Goal: Information Seeking & Learning: Learn about a topic

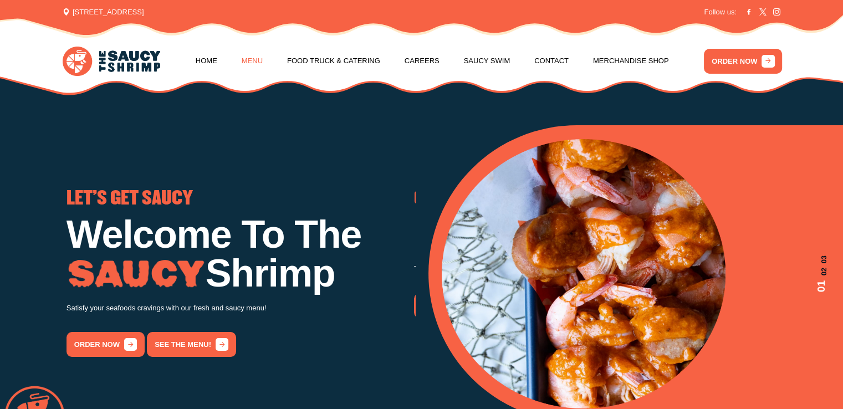
click at [242, 64] on link "Menu" at bounding box center [252, 61] width 21 height 42
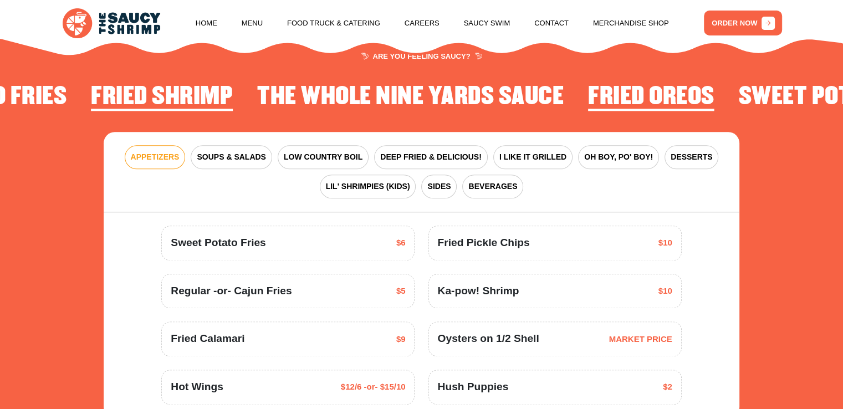
scroll to position [1348, 0]
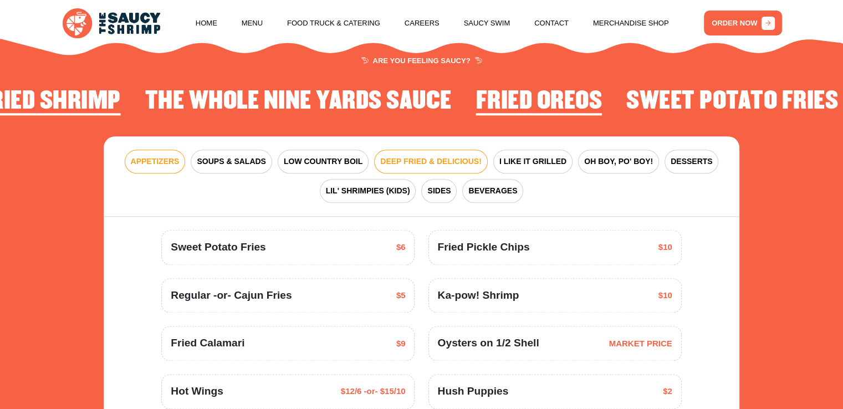
click at [443, 160] on span "DEEP FRIED & DELICIOUS!" at bounding box center [430, 162] width 101 height 12
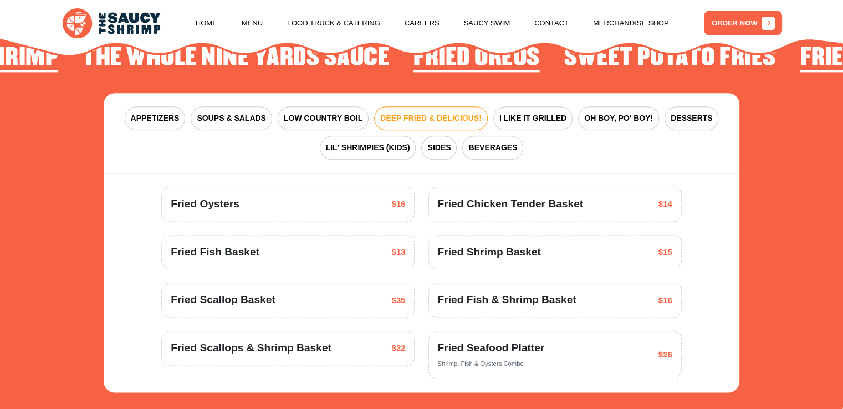
scroll to position [1403, 0]
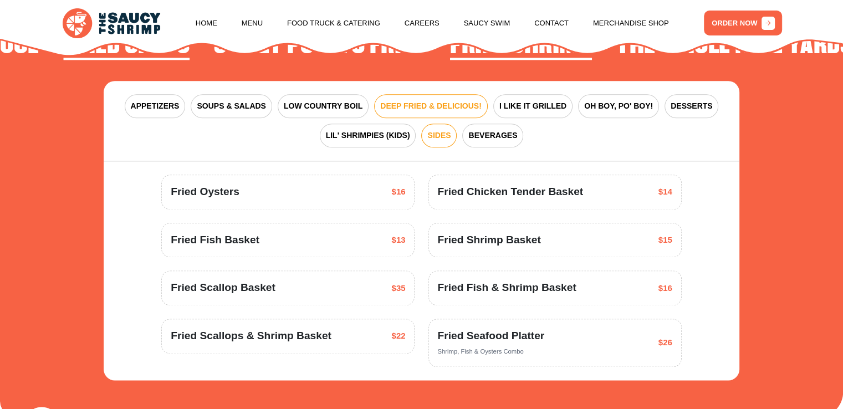
click at [448, 140] on span "SIDES" at bounding box center [438, 136] width 23 height 12
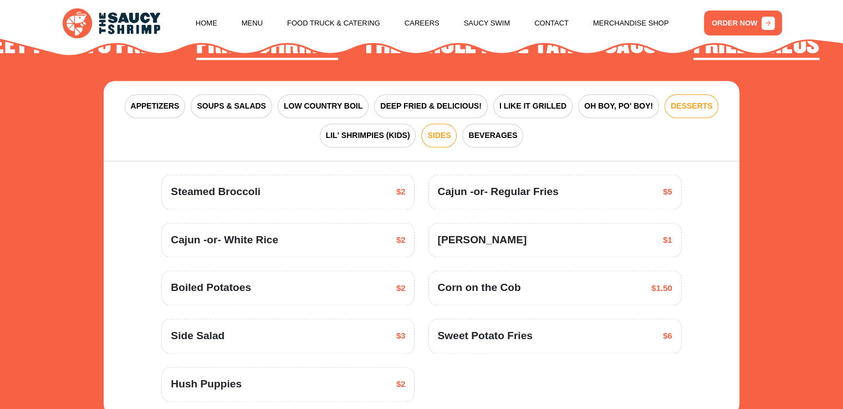
click at [686, 105] on span "DESSERTS" at bounding box center [692, 106] width 42 height 12
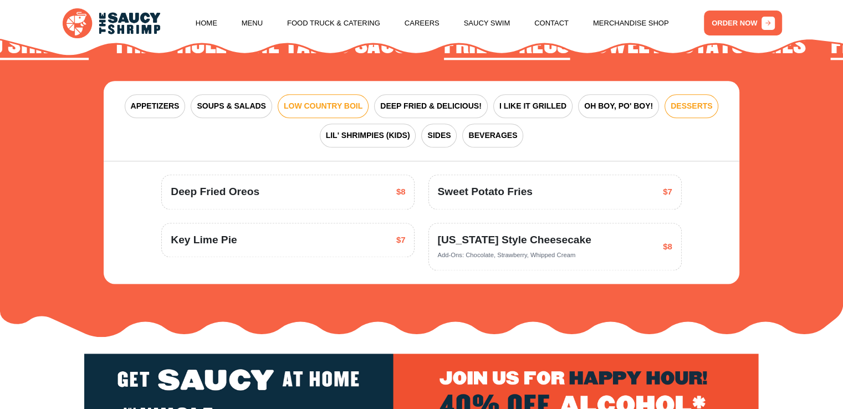
click at [315, 108] on span "LOW COUNTRY BOIL" at bounding box center [323, 106] width 79 height 12
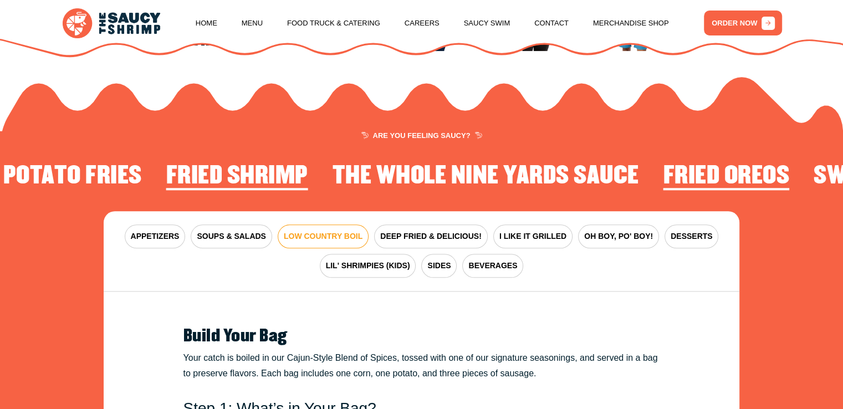
scroll to position [1293, 0]
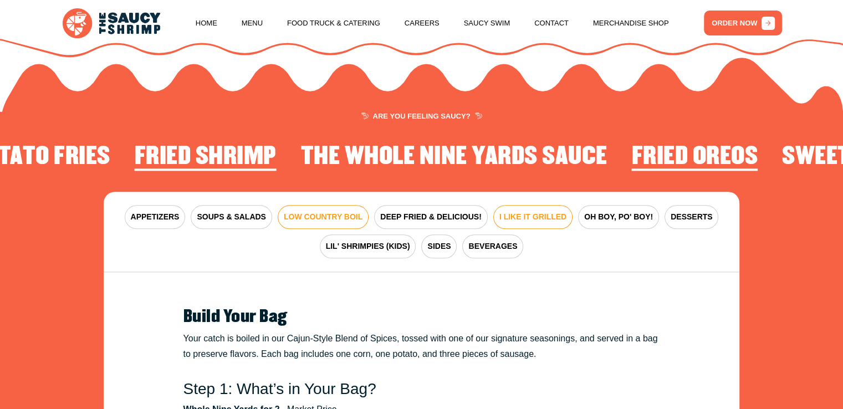
click at [515, 216] on span "I LIKE IT GRILLED" at bounding box center [532, 217] width 67 height 12
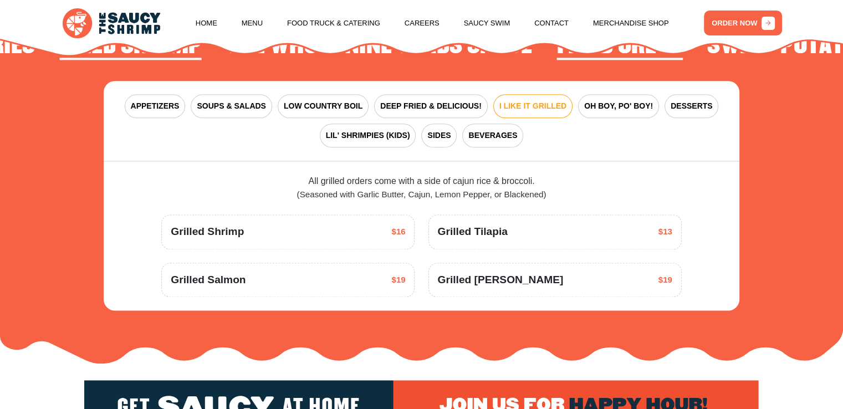
scroll to position [1348, 0]
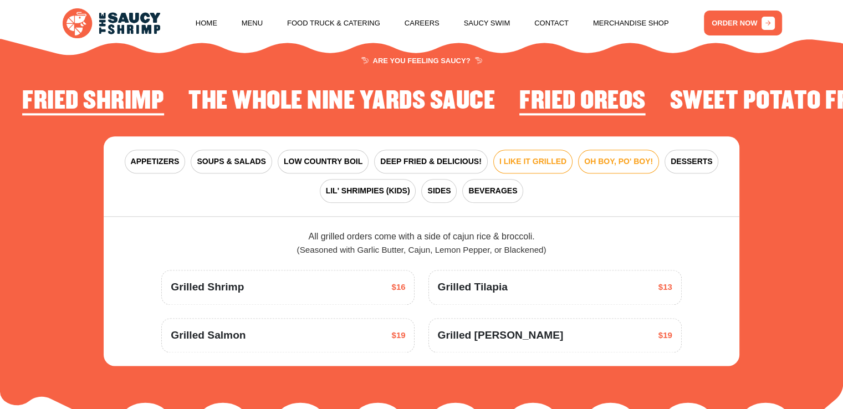
click at [597, 170] on button "OH BOY, PO' BOY!" at bounding box center [618, 162] width 81 height 24
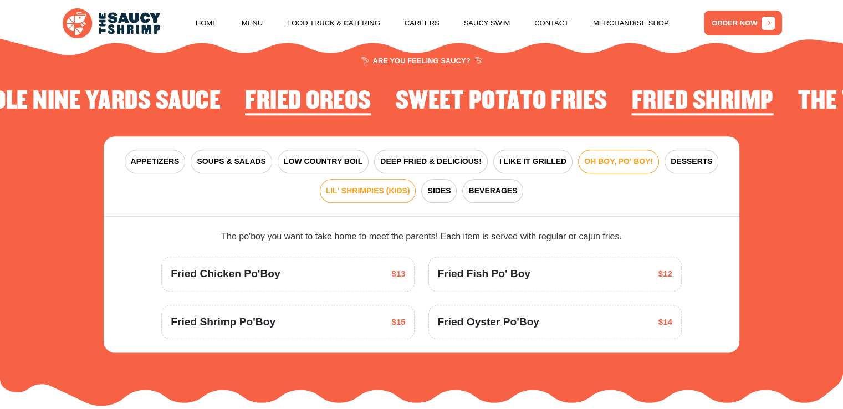
click at [387, 193] on span "LIL' SHRIMPIES (KIDS)" at bounding box center [368, 191] width 84 height 12
